Goal: Transaction & Acquisition: Purchase product/service

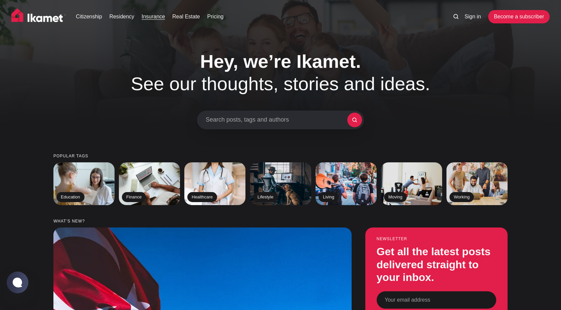
click at [156, 19] on link "Insurance" at bounding box center [153, 17] width 23 height 8
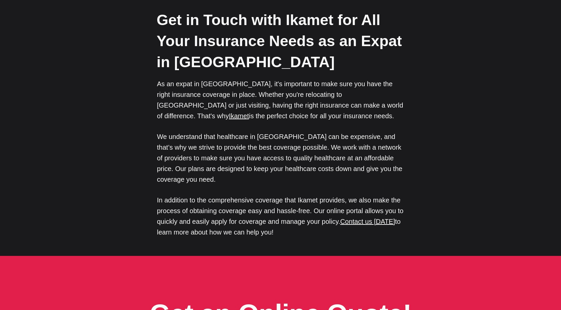
scroll to position [3159, 0]
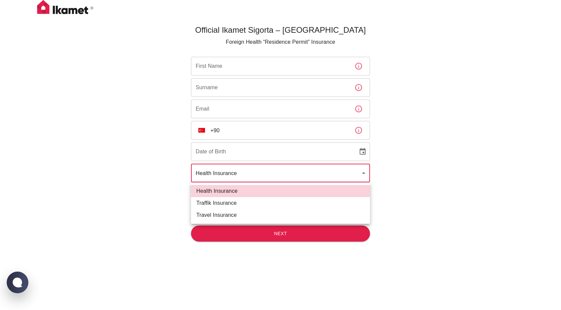
click at [264, 177] on body "Official Ikamet Sigorta – Turkey Foreign Health “Residence Permit” Insurance Fi…" at bounding box center [280, 166] width 561 height 332
click at [227, 204] on li "Traffik Insurance" at bounding box center [280, 203] width 179 height 12
type input "traffik"
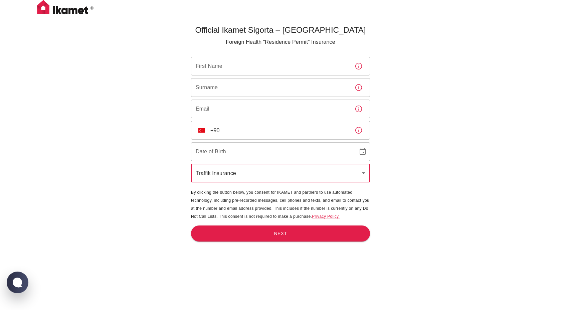
click at [439, 168] on div "Official Ikamet Sigorta – Turkey Foreign Health “Residence Permit” Insurance Fi…" at bounding box center [280, 166] width 561 height 332
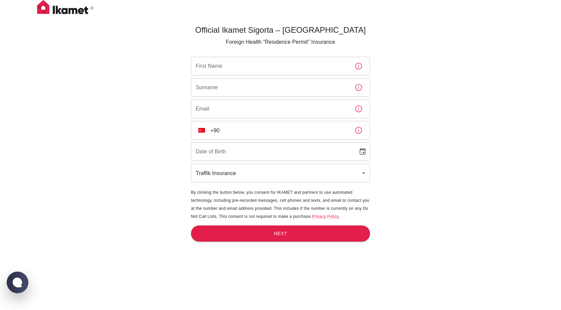
click at [222, 64] on input "First Name" at bounding box center [270, 66] width 158 height 19
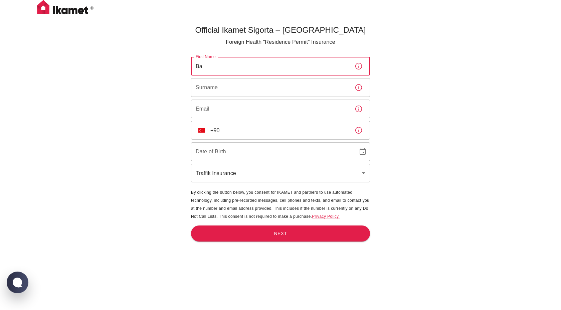
type input "В"
type input "Vasili"
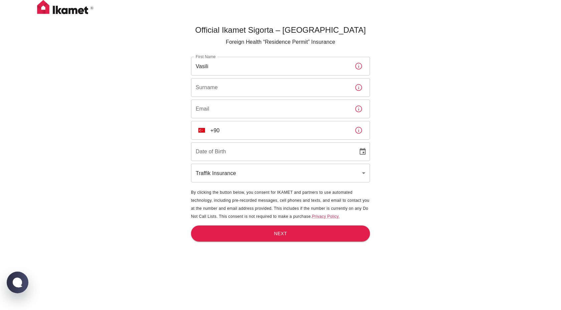
click at [450, 55] on div "Official Ikamet Sigorta – Turkey Foreign Health “Residence Permit” Insurance Fi…" at bounding box center [280, 166] width 561 height 332
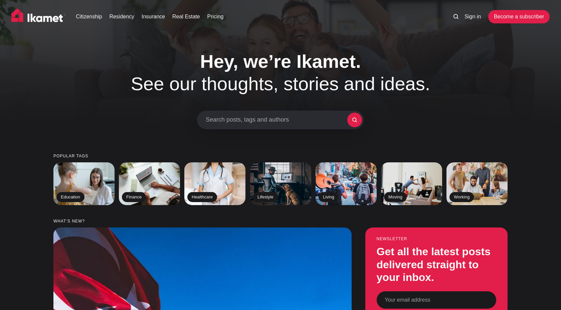
click at [504, 75] on div "Hey, we’re Ikamet. See our thoughts, stories and ideas. Search posts, tags and …" at bounding box center [280, 89] width 510 height 79
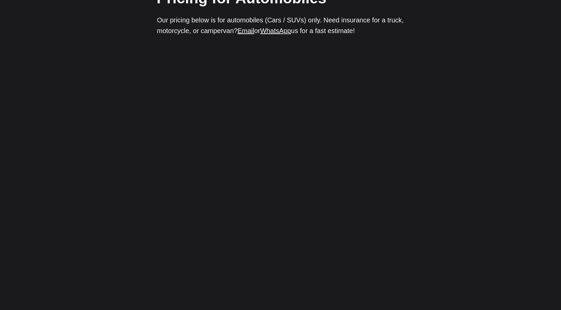
scroll to position [898, 0]
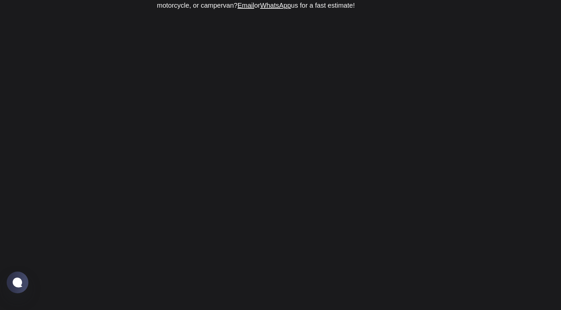
scroll to position [912, 0]
